Goal: Find specific page/section: Find specific page/section

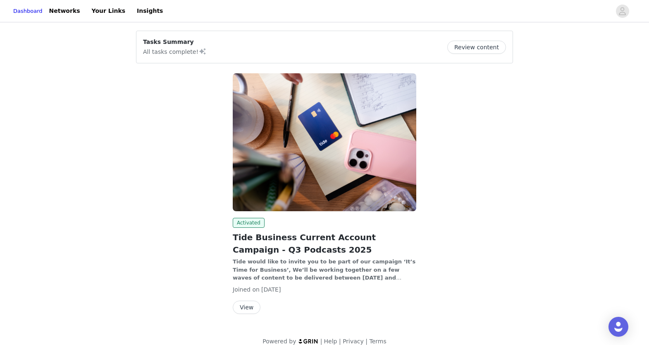
click at [249, 309] on button "View" at bounding box center [247, 306] width 28 height 13
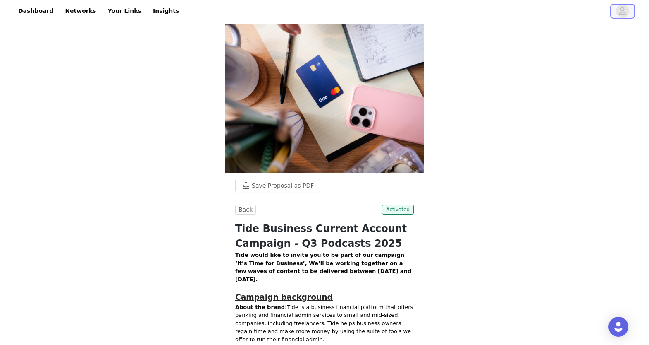
click at [618, 14] on span "button" at bounding box center [622, 11] width 13 height 13
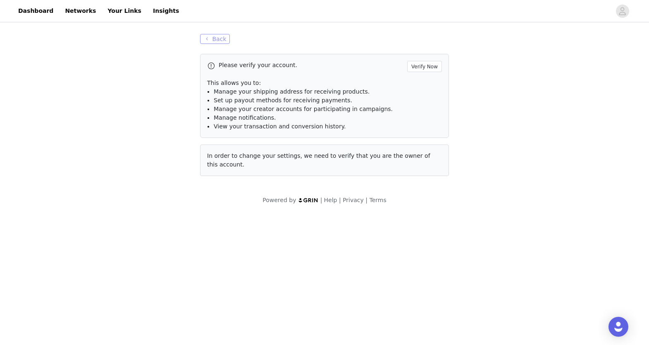
click at [208, 38] on button "Back" at bounding box center [215, 39] width 30 height 10
click at [212, 38] on button "Back" at bounding box center [215, 39] width 30 height 10
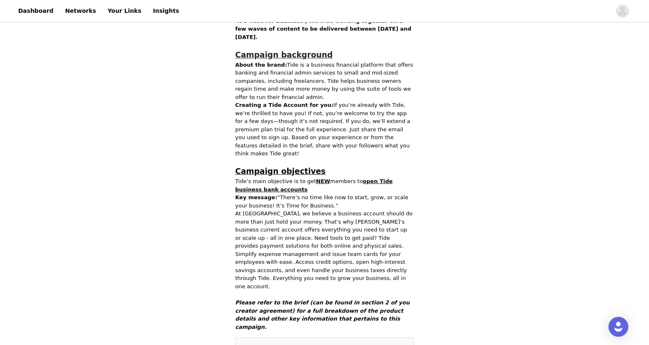
scroll to position [248, 0]
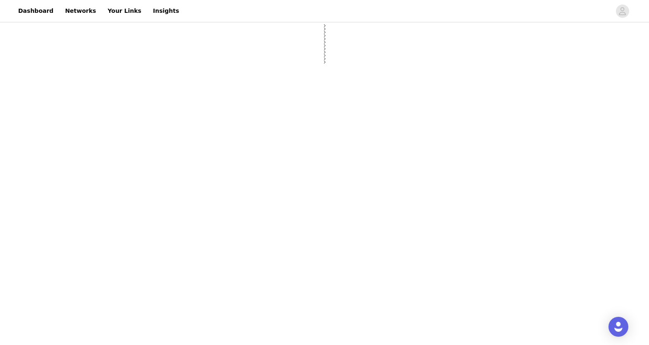
select select "12"
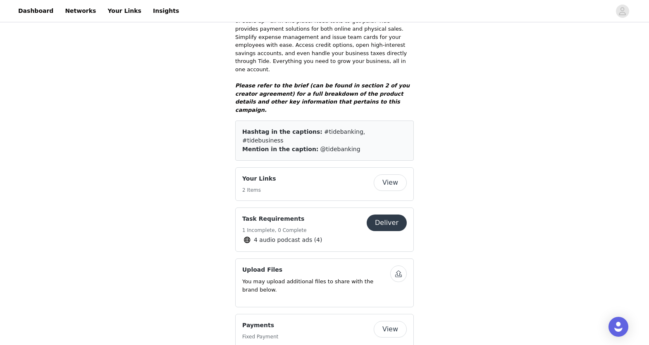
scroll to position [460, 0]
click at [391, 320] on button "View" at bounding box center [390, 328] width 33 height 17
